Goal: Task Accomplishment & Management: Complete application form

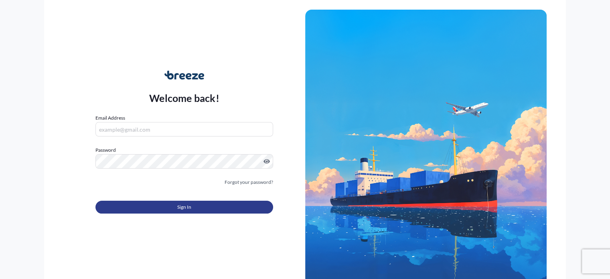
type input "[EMAIL_ADDRESS][DOMAIN_NAME]"
click at [224, 205] on button "Sign In" at bounding box center [183, 207] width 177 height 13
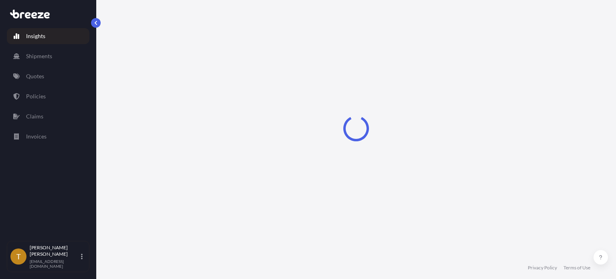
select select "2025"
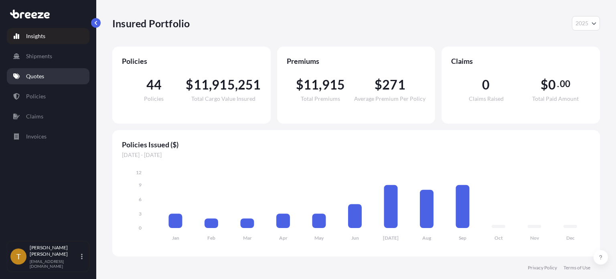
click at [53, 73] on link "Quotes" at bounding box center [48, 76] width 83 height 16
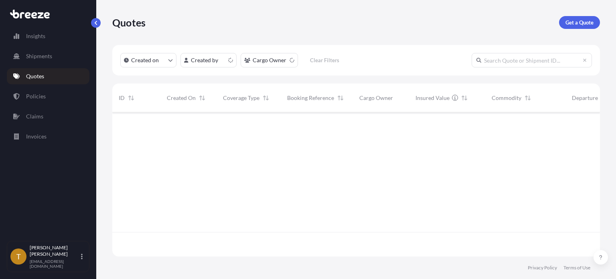
scroll to position [142, 481]
click at [579, 25] on p "Get a Quote" at bounding box center [580, 22] width 28 height 8
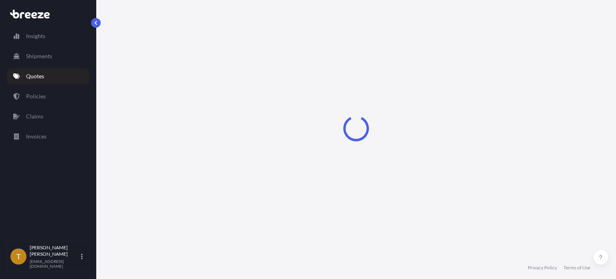
scroll to position [13, 0]
select select "Sea"
select select "1"
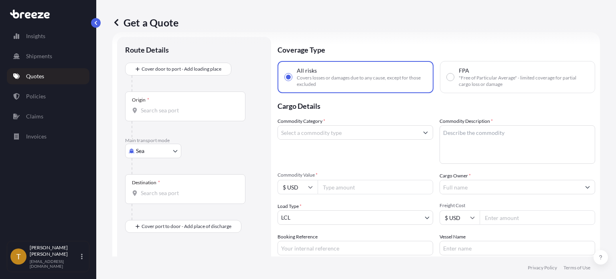
click at [177, 150] on body "Insights Shipments Quotes Policies Claims Invoices T [PERSON_NAME] [EMAIL_ADDRE…" at bounding box center [308, 169] width 616 height 339
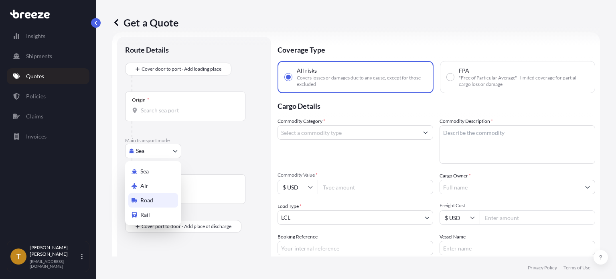
click at [152, 202] on span "Road" at bounding box center [146, 200] width 13 height 8
select select "Road"
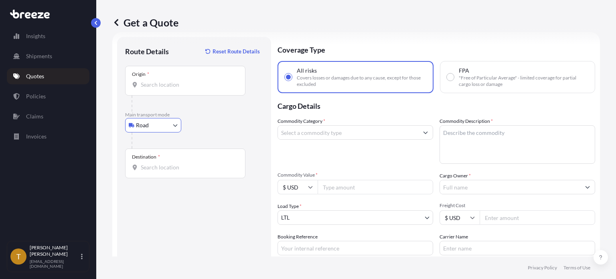
click at [176, 81] on input "Origin *" at bounding box center [188, 85] width 95 height 8
type input "Minneapolis, MN 55445, USA"
click at [185, 171] on div "Destination *" at bounding box center [185, 163] width 120 height 30
click at [185, 171] on input "Destination *" at bounding box center [188, 167] width 95 height 8
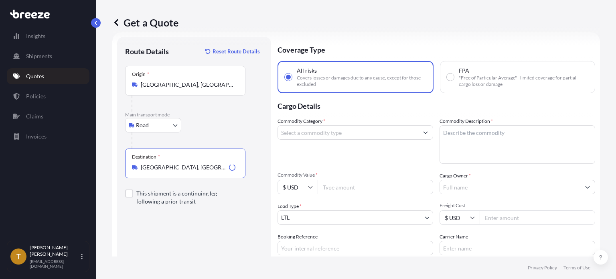
type input "Houston, TX 77087, USA"
click at [334, 132] on input "Commodity Category *" at bounding box center [348, 132] width 140 height 14
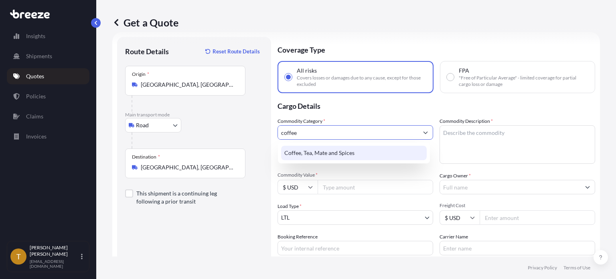
click at [308, 154] on div "Coffee, Tea, Mate and Spices" at bounding box center [354, 153] width 146 height 14
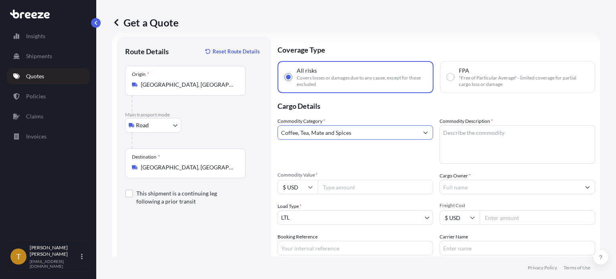
type input "Coffee, Tea, Mate and Spices"
type textarea "c"
type textarea "green coffee beans"
type input "165000.00"
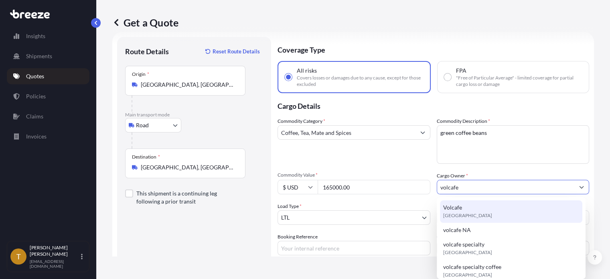
click at [469, 207] on div "Volcafe United Kingdom" at bounding box center [511, 211] width 142 height 22
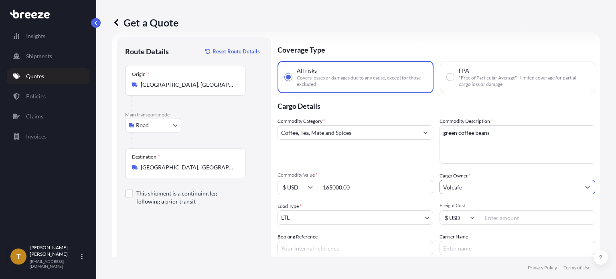
click at [467, 190] on input "Volcafe" at bounding box center [510, 187] width 140 height 14
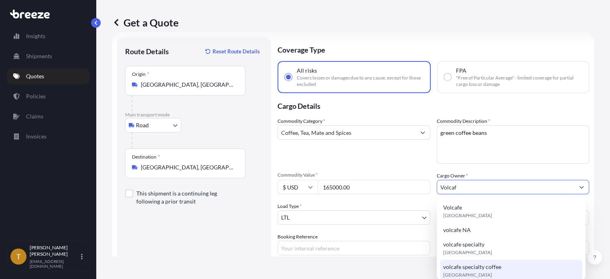
click at [477, 268] on span "volcafe specialty coffee" at bounding box center [472, 267] width 58 height 8
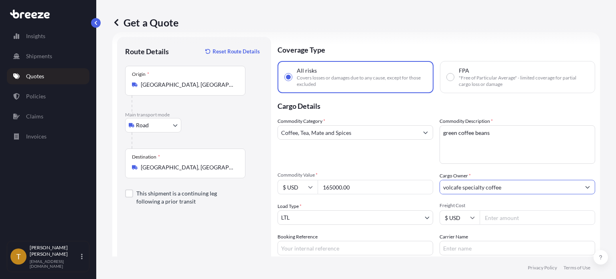
click at [515, 185] on input "volcafe specialty coffee" at bounding box center [510, 187] width 140 height 14
paste input "Hi John, Looks like we are going to get hit with some rail storage on the 2 ord…"
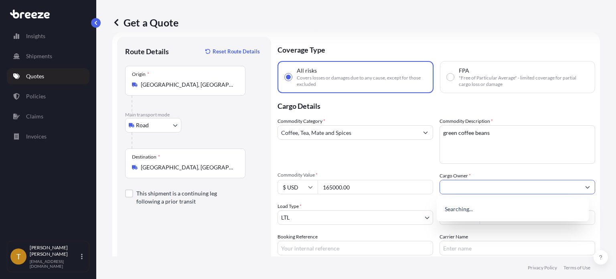
type input "Hi John, Looks like we are going to get hit with some rail storage on the 2 ord…"
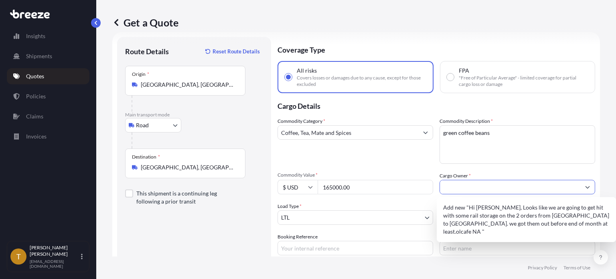
click at [500, 190] on input "Hi John, Looks like we are going to get hit with some rail storage on the 2 ord…" at bounding box center [510, 187] width 140 height 14
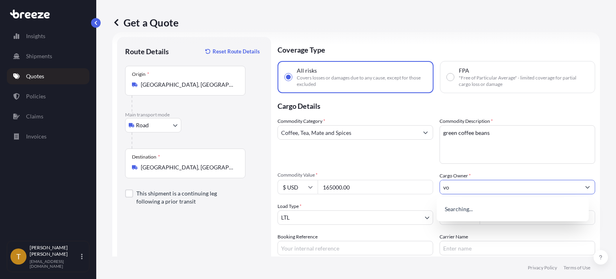
type input "v"
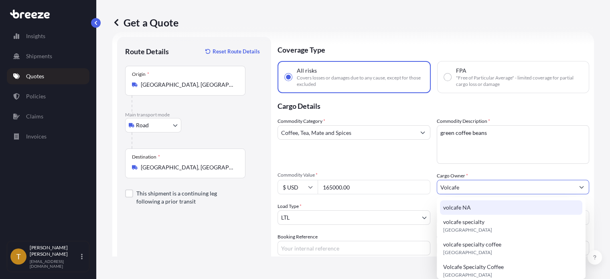
click at [454, 204] on span "volcafe NA" at bounding box center [457, 207] width 28 height 8
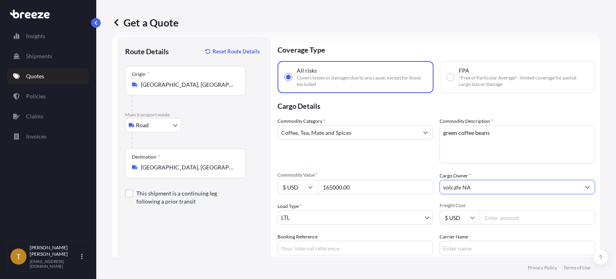
type input "volcafe NA"
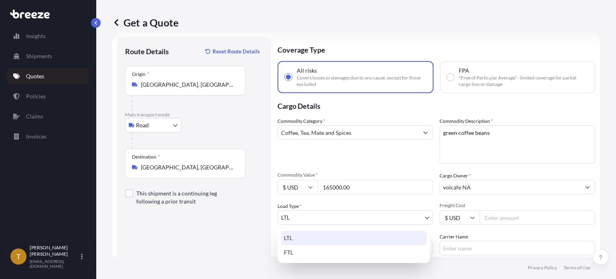
click at [364, 215] on body "15 options available. 0 options available. 5 options available. 4 options avail…" at bounding box center [308, 169] width 616 height 339
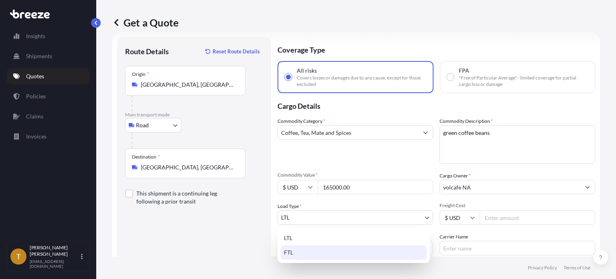
click at [324, 251] on div "FTL" at bounding box center [354, 252] width 146 height 14
select select "2"
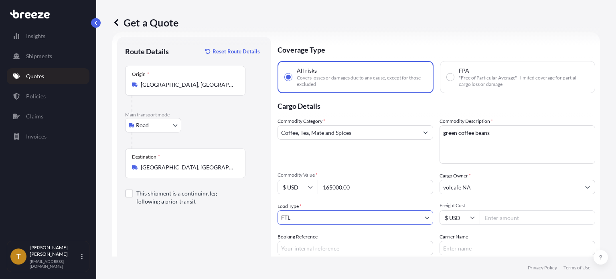
click at [507, 216] on input "Freight Cost" at bounding box center [538, 217] width 116 height 14
type input "2800"
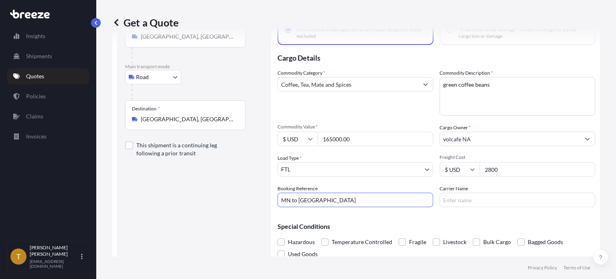
scroll to position [85, 0]
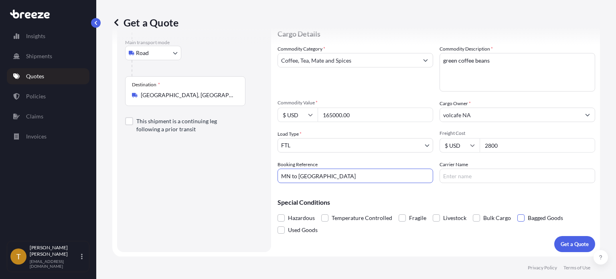
type input "MN to TX"
click at [518, 219] on span at bounding box center [521, 217] width 7 height 7
click at [518, 212] on input "Bagged Goods" at bounding box center [518, 212] width 0 height 0
click at [562, 242] on p "Get a Quote" at bounding box center [575, 244] width 28 height 8
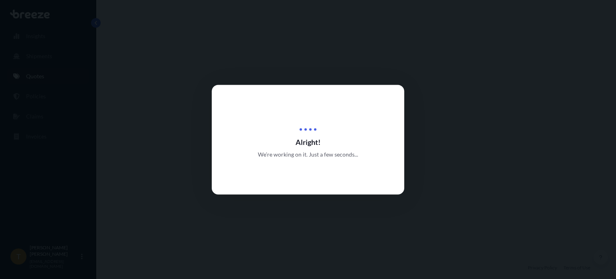
select select "Road"
select select "2"
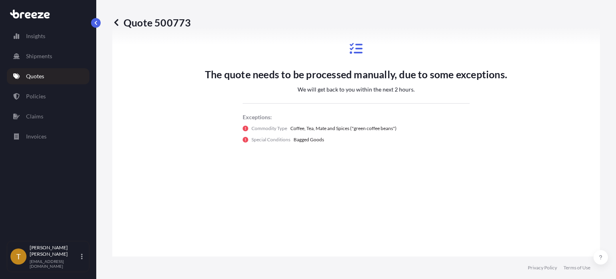
scroll to position [567, 0]
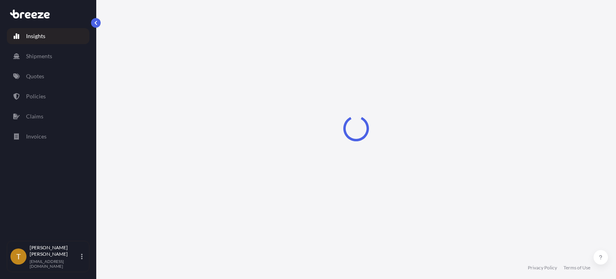
select select "2025"
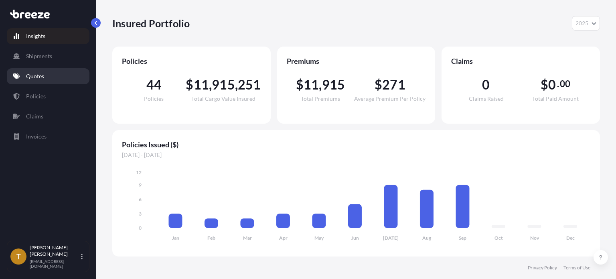
click at [34, 73] on p "Quotes" at bounding box center [35, 76] width 18 height 8
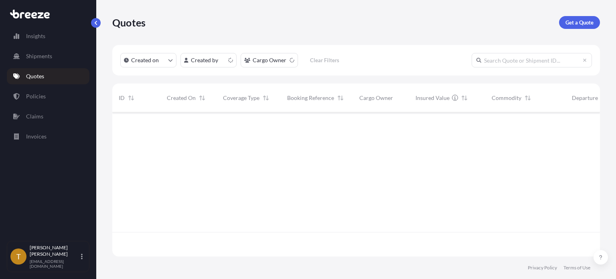
scroll to position [142, 481]
click at [574, 24] on p "Get a Quote" at bounding box center [580, 22] width 28 height 8
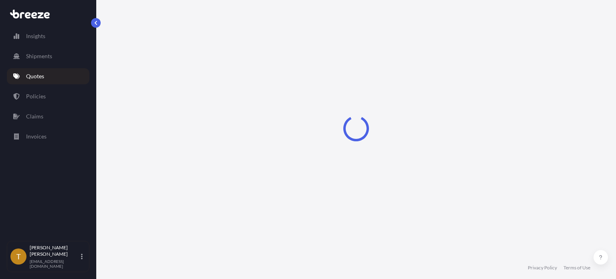
select select "Sea"
select select "1"
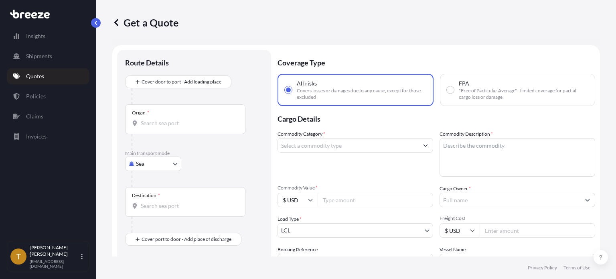
scroll to position [13, 0]
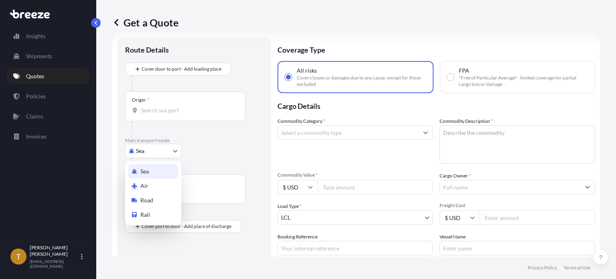
click at [175, 151] on body "Insights Shipments Quotes Policies Claims Invoices T [PERSON_NAME] [EMAIL_ADDRE…" at bounding box center [308, 169] width 616 height 339
click at [146, 198] on span "Road" at bounding box center [146, 200] width 13 height 8
select select "Road"
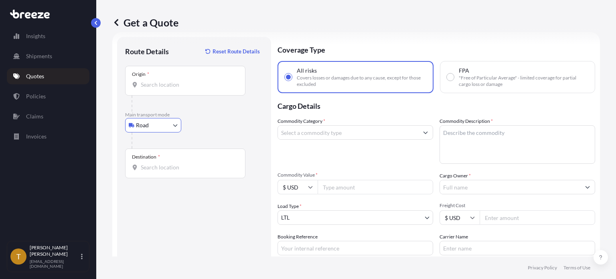
click at [193, 77] on div "Origin *" at bounding box center [185, 81] width 120 height 30
click at [193, 81] on input "Origin *" at bounding box center [188, 85] width 95 height 8
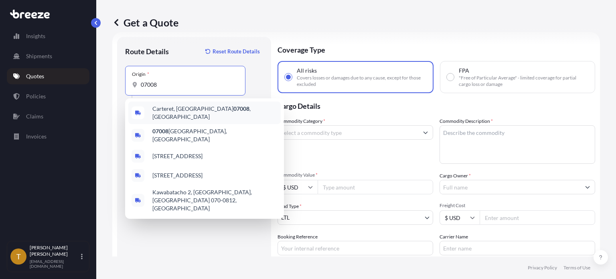
click at [172, 110] on span "Carteret, NJ 07008 , [GEOGRAPHIC_DATA]" at bounding box center [214, 113] width 125 height 16
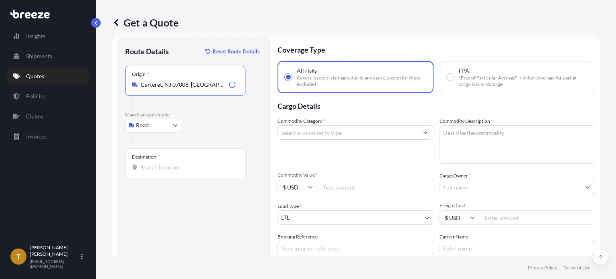
type input "Carteret, NJ 07008, [GEOGRAPHIC_DATA]"
click at [173, 162] on div "Destination *" at bounding box center [185, 163] width 120 height 30
click at [173, 163] on input "Destination *" at bounding box center [188, 167] width 95 height 8
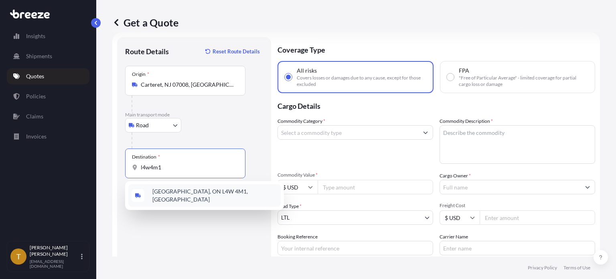
click at [184, 192] on span "[GEOGRAPHIC_DATA], ON L4W 4M1, [GEOGRAPHIC_DATA]" at bounding box center [214, 195] width 125 height 16
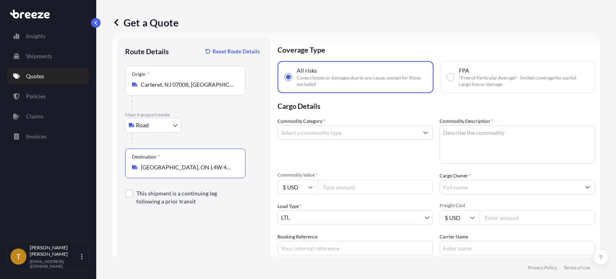
type input "[GEOGRAPHIC_DATA], ON L4W 4M1, [GEOGRAPHIC_DATA]"
click at [342, 136] on input "Commodity Category *" at bounding box center [348, 132] width 140 height 14
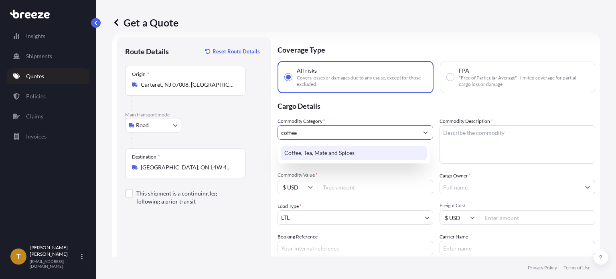
click at [327, 152] on div "Coffee, Tea, Mate and Spices" at bounding box center [354, 153] width 146 height 14
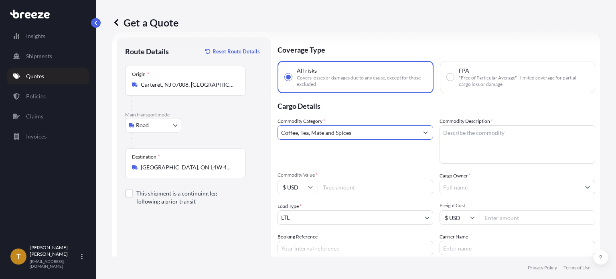
type input "Coffee, Tea, Mate and Spices"
drag, startPoint x: 481, startPoint y: 127, endPoint x: 477, endPoint y: 136, distance: 10.8
click at [481, 127] on textarea "Commodity Description *" at bounding box center [518, 144] width 156 height 39
type textarea "green coffee beans"
type input "112720.14"
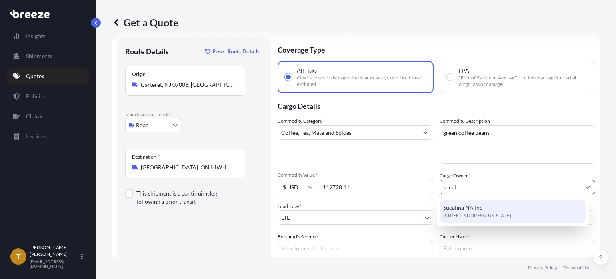
click at [470, 207] on span "Sucafina NA Inc" at bounding box center [462, 207] width 39 height 8
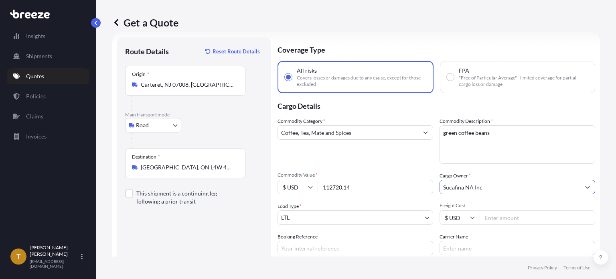
type input "Sucafina NA Inc"
click at [358, 220] on body "15 options available. 7 options available. 0 options available. 1 option availa…" at bounding box center [308, 169] width 616 height 339
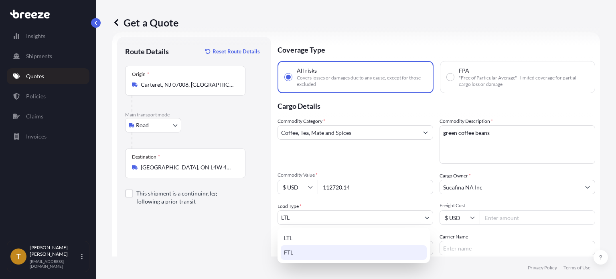
click at [318, 251] on div "FTL" at bounding box center [354, 252] width 146 height 14
select select "2"
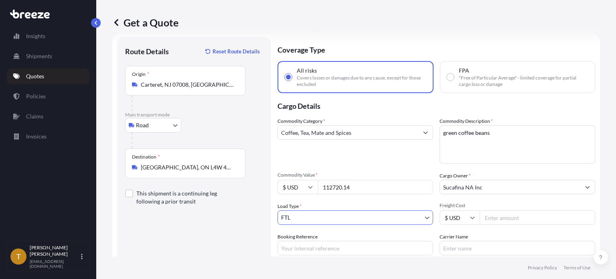
click at [506, 220] on input "Freight Cost" at bounding box center [538, 217] width 116 height 14
type input "1200"
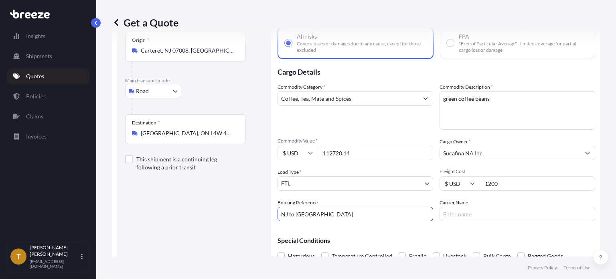
scroll to position [85, 0]
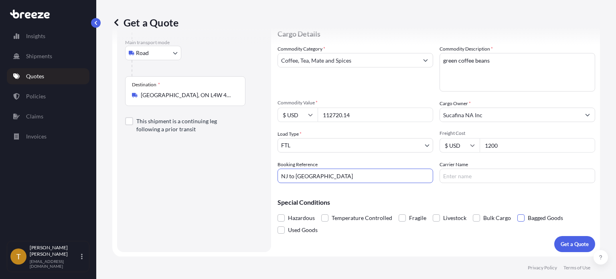
type input "NJ to [GEOGRAPHIC_DATA]"
click at [518, 219] on span at bounding box center [521, 217] width 7 height 7
click at [518, 212] on input "Bagged Goods" at bounding box center [518, 212] width 0 height 0
click at [563, 240] on p "Get a Quote" at bounding box center [575, 244] width 28 height 8
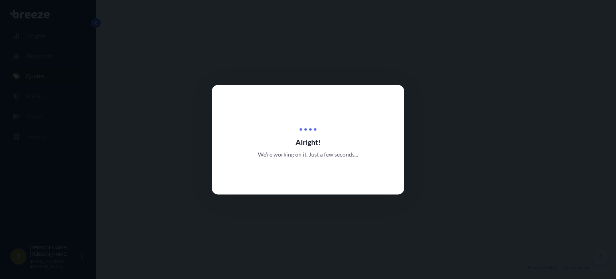
select select "Road"
select select "2"
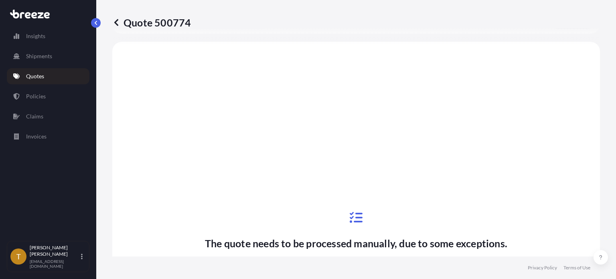
scroll to position [309, 0]
